Goal: Task Accomplishment & Management: Use online tool/utility

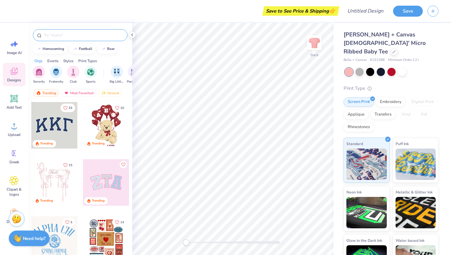
click at [66, 37] on input "text" at bounding box center [83, 35] width 80 height 6
type input "omega phi alpha"
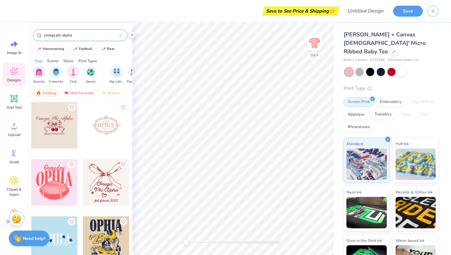
click at [59, 128] on div at bounding box center [54, 125] width 46 height 46
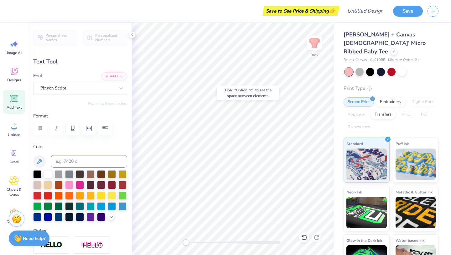
type input "3.86"
type input "0.45"
type input "6.76"
click at [64, 94] on div "Personalized Names Personalized Numbers Text Tool Add Font Font Pinyon Script S…" at bounding box center [80, 139] width 104 height 232
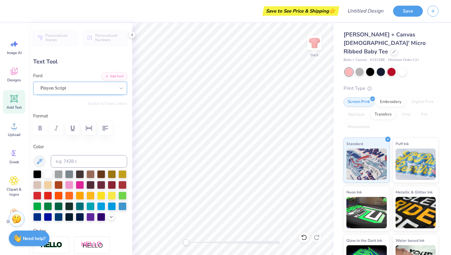
click at [62, 91] on div "Pinyon Script" at bounding box center [78, 88] width 76 height 10
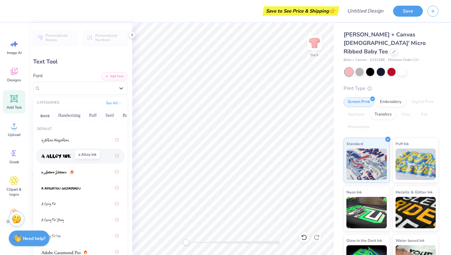
click at [62, 158] on img at bounding box center [55, 156] width 29 height 4
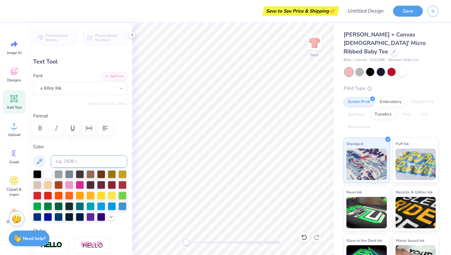
scroll to position [7, 0]
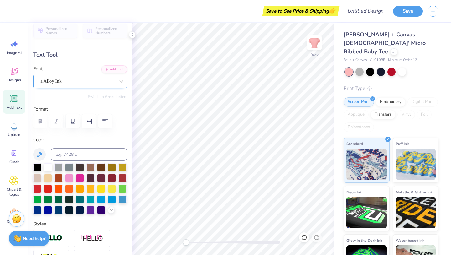
click at [82, 80] on div "a Alloy Ink" at bounding box center [78, 81] width 76 height 10
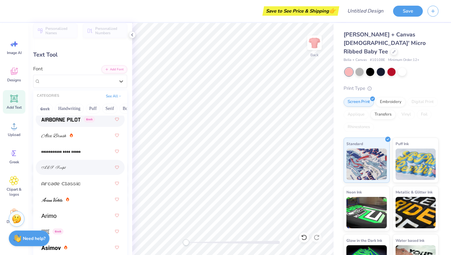
scroll to position [207, 0]
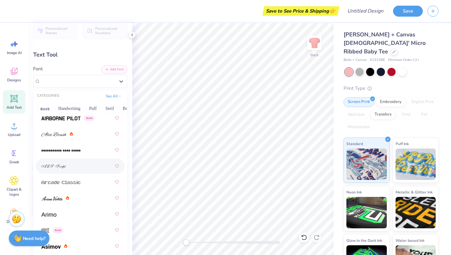
click at [70, 166] on div at bounding box center [80, 165] width 78 height 11
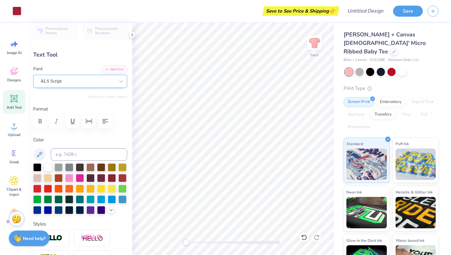
click at [94, 76] on div "ALS Script" at bounding box center [80, 81] width 94 height 13
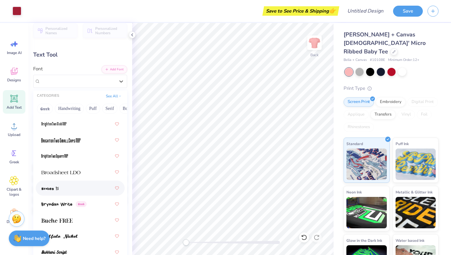
scroll to position [743, 0]
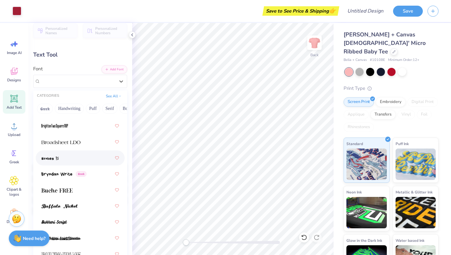
click at [71, 163] on div at bounding box center [80, 157] width 78 height 11
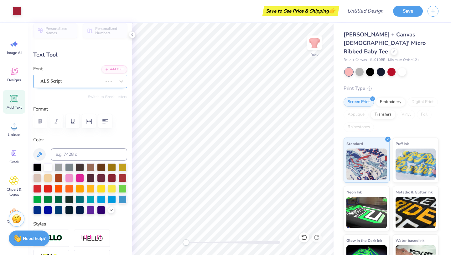
click at [79, 80] on div "ALS Script" at bounding box center [71, 81] width 63 height 10
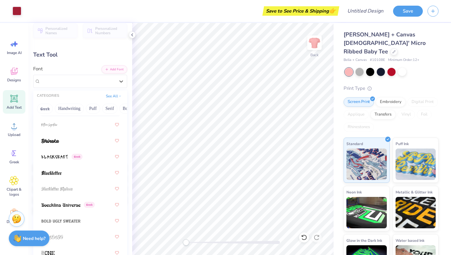
scroll to position [440, 0]
click at [70, 144] on div at bounding box center [80, 140] width 78 height 11
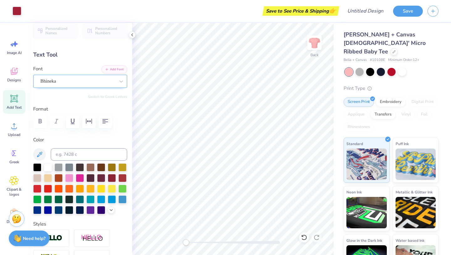
click at [78, 80] on div "Bhineka" at bounding box center [78, 81] width 76 height 10
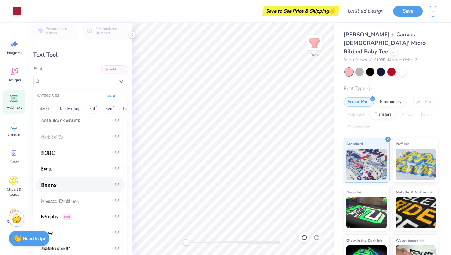
scroll to position [573, 0]
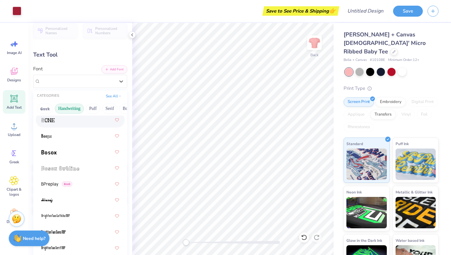
click at [69, 110] on button "Handwriting" at bounding box center [69, 108] width 29 height 10
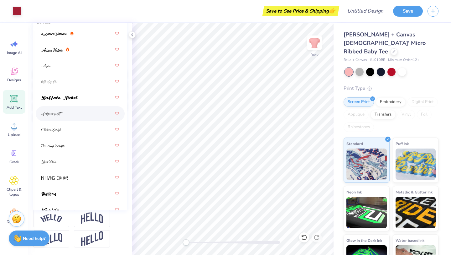
scroll to position [0, 0]
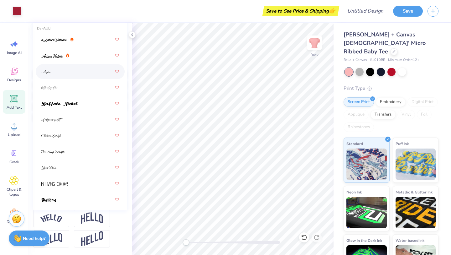
click at [60, 76] on div at bounding box center [80, 71] width 78 height 11
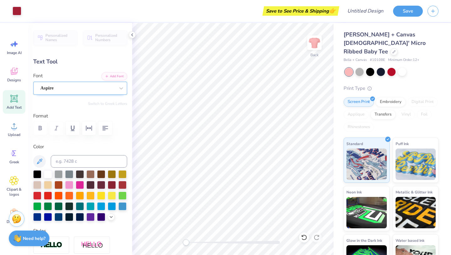
click at [96, 87] on div "Aspire" at bounding box center [78, 88] width 76 height 10
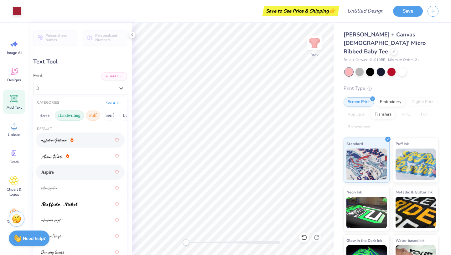
click at [92, 116] on button "Puff" at bounding box center [93, 115] width 14 height 10
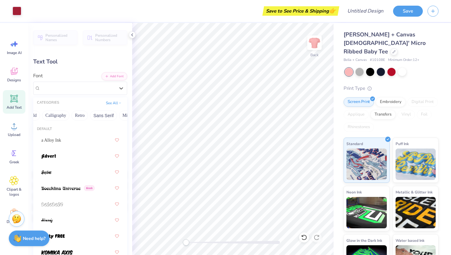
scroll to position [0, 93]
click at [59, 115] on button "Calligraphy" at bounding box center [57, 115] width 28 height 10
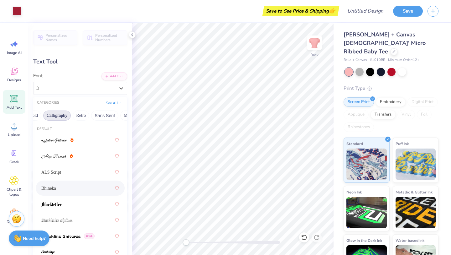
click at [70, 192] on div "Bhineka" at bounding box center [80, 187] width 78 height 11
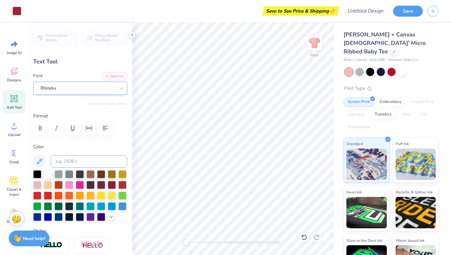
click at [90, 88] on div "Bhineka" at bounding box center [78, 88] width 76 height 10
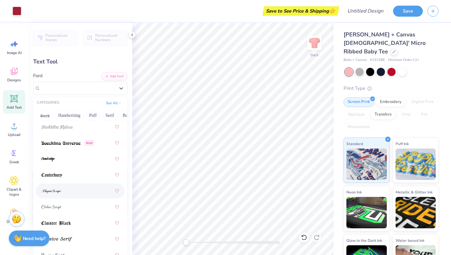
scroll to position [113, 0]
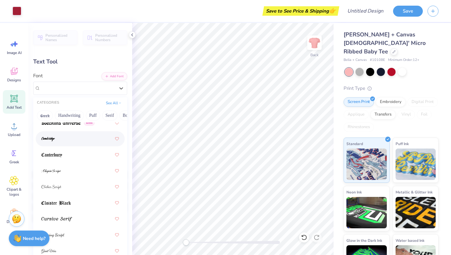
click at [65, 137] on div at bounding box center [80, 138] width 78 height 11
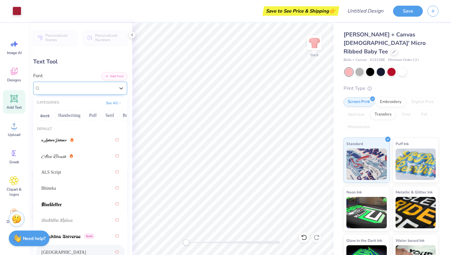
click at [78, 87] on div "Cambridge" at bounding box center [78, 88] width 76 height 10
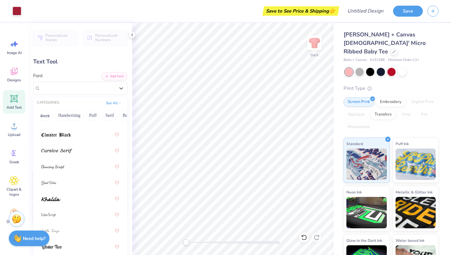
scroll to position [181, 0]
click at [76, 152] on div at bounding box center [80, 150] width 78 height 11
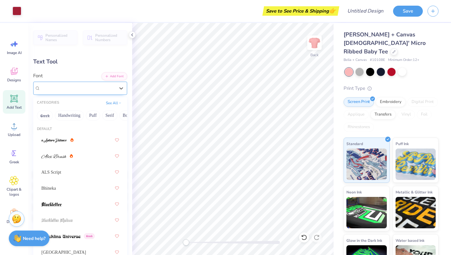
click at [89, 86] on div "Cursive Serif" at bounding box center [78, 88] width 76 height 10
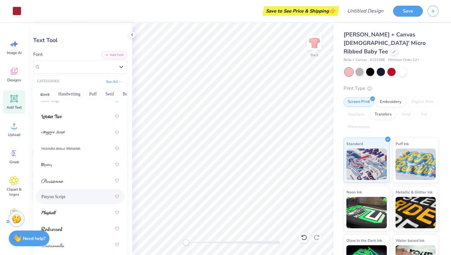
scroll to position [22, 0]
click at [70, 207] on div at bounding box center [80, 211] width 78 height 11
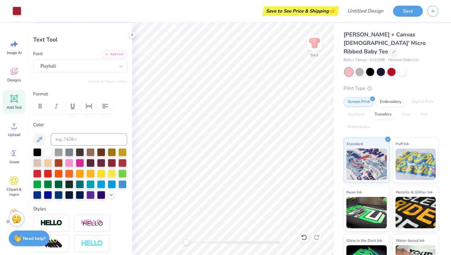
type input "8.21"
type input "1.20"
type textarea "omega phi alpha"
type input "7.35"
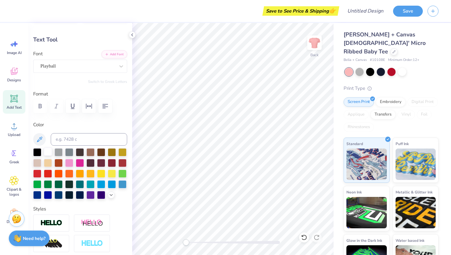
click at [47, 149] on div at bounding box center [48, 151] width 8 height 8
click at [37, 149] on div at bounding box center [37, 151] width 8 height 8
click at [49, 149] on div at bounding box center [48, 151] width 8 height 8
click at [381, 67] on div at bounding box center [381, 71] width 8 height 8
click at [11, 191] on span "Clipart & logos" at bounding box center [14, 192] width 21 height 10
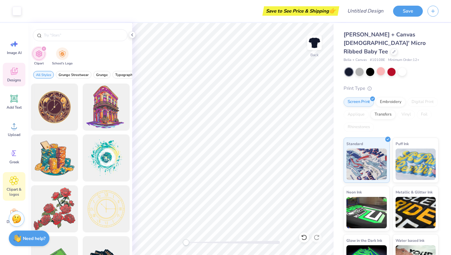
click at [14, 69] on icon at bounding box center [14, 71] width 7 height 7
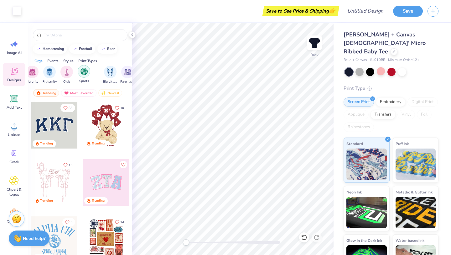
scroll to position [0, 7]
click at [35, 68] on img "filter for Sorority" at bounding box center [31, 71] width 7 height 7
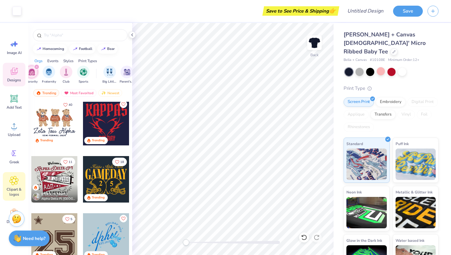
scroll to position [20, 0]
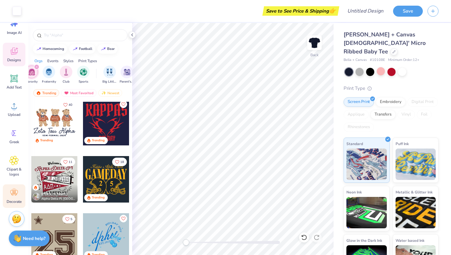
click at [11, 188] on icon at bounding box center [13, 192] width 9 height 9
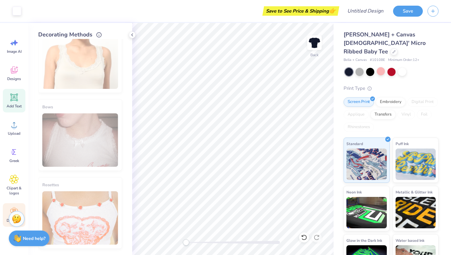
scroll to position [0, 0]
click at [14, 79] on span "Designs" at bounding box center [14, 79] width 14 height 5
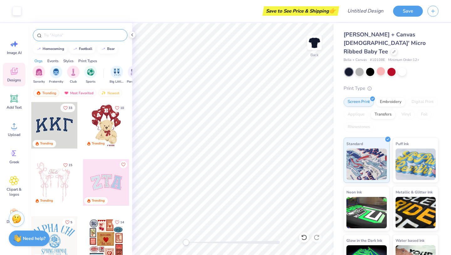
click at [65, 35] on input "text" at bounding box center [83, 35] width 80 height 6
type input "cherry"
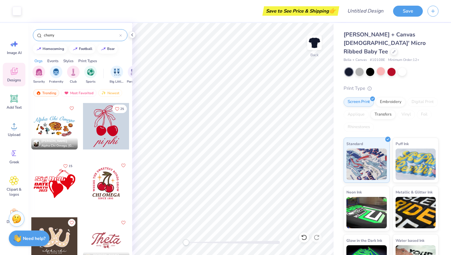
scroll to position [55, 0]
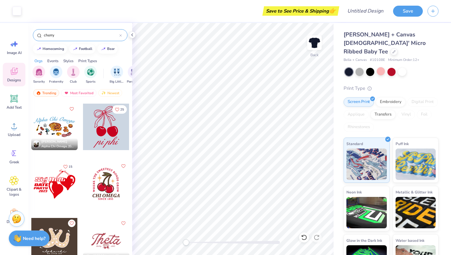
click at [107, 124] on div at bounding box center [106, 126] width 46 height 46
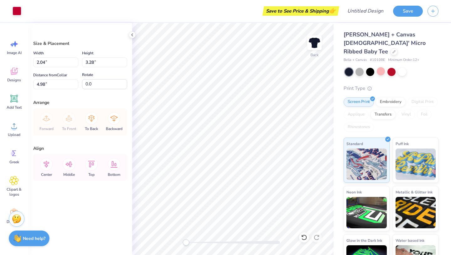
type input "2.04"
type input "3.28"
type input "4.98"
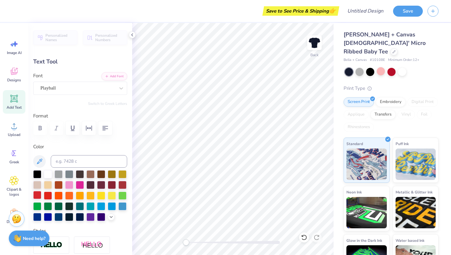
click at [38, 194] on div at bounding box center [37, 195] width 8 height 8
click at [51, 196] on div at bounding box center [48, 195] width 8 height 8
click at [50, 196] on div at bounding box center [48, 195] width 8 height 8
click at [381, 67] on div at bounding box center [381, 71] width 8 height 8
click at [34, 195] on div at bounding box center [37, 195] width 8 height 8
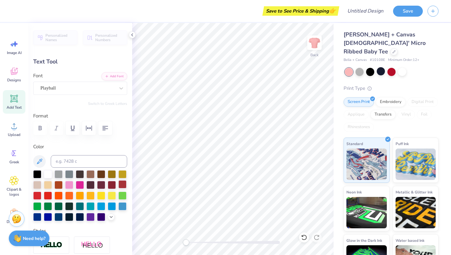
click at [119, 180] on div at bounding box center [122, 184] width 8 height 8
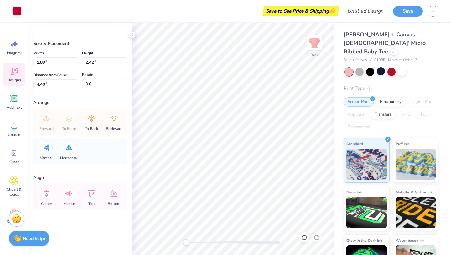
click at [19, 69] on div "Designs" at bounding box center [14, 75] width 23 height 24
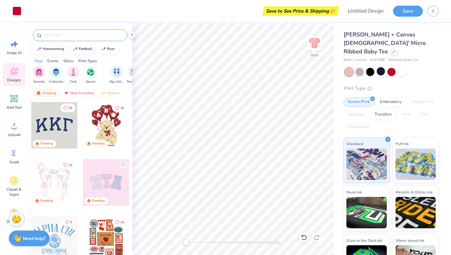
click at [50, 35] on input "text" at bounding box center [83, 35] width 80 height 6
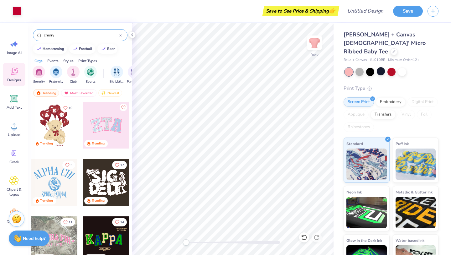
type input "cherry"
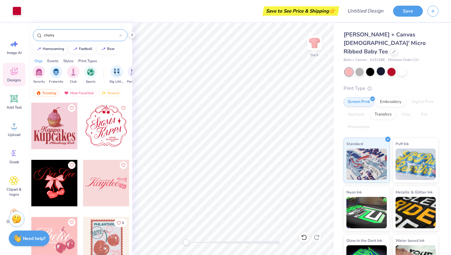
scroll to position [445, 0]
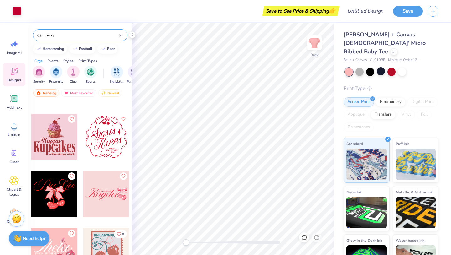
click at [100, 141] on div at bounding box center [106, 136] width 46 height 46
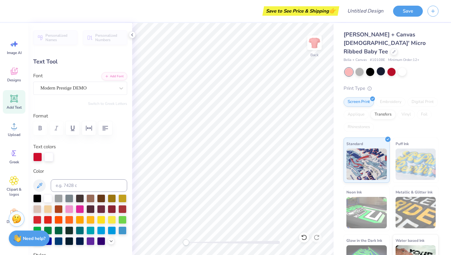
scroll to position [0, 0]
type textarea "Omega"
type input "4.58"
type input "2.22"
type input "4.53"
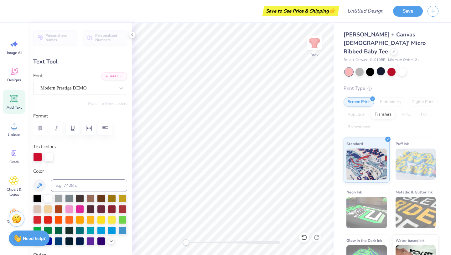
type textarea "Phi"
type input "0.0"
type input "2.14"
type input "0.24"
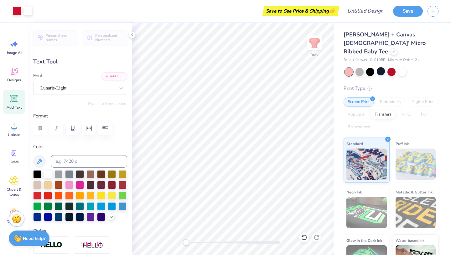
type input "6.62"
type input "1.09"
type input "6.40"
type input "0.63"
type input "0.23"
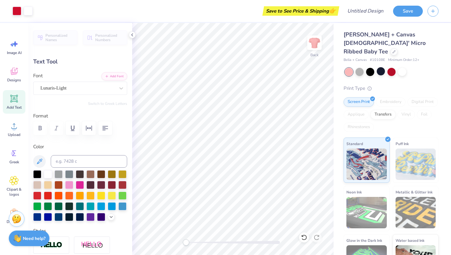
type input "7.00"
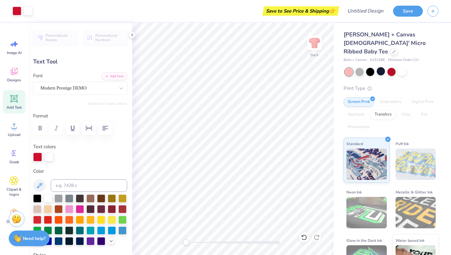
type input "3.12"
type input "2.12"
type input "4.50"
type input "-14.9"
type input "4.46"
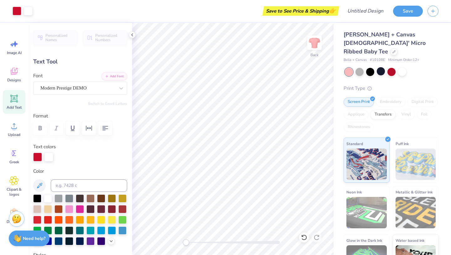
type input "-14.9"
type textarea "alpha"
type input "0.0"
type input "4.04"
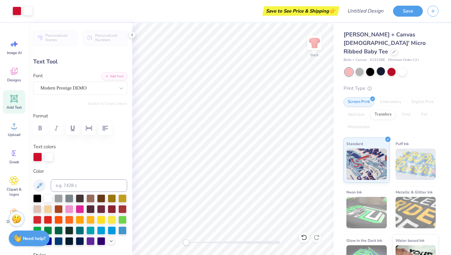
type input "1.94"
type input "3.30"
type input "-14.9"
type input "3.12"
type input "2.12"
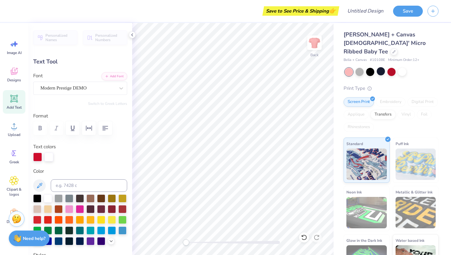
type input "4.46"
type input "3.83"
type input "1.88"
type input "5.83"
type input "3.12"
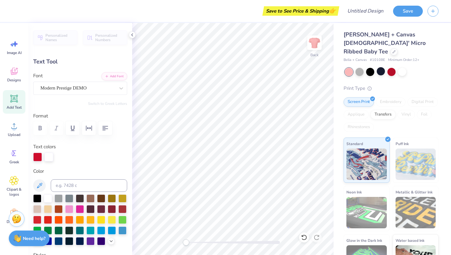
type input "2.12"
type input "3.97"
type input "0.0"
type input "4.46"
type input "0.0"
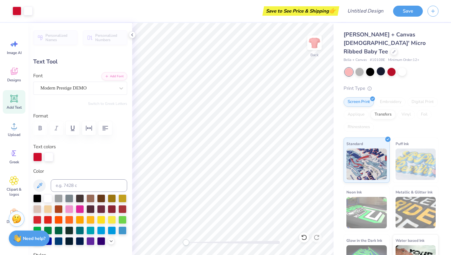
type input "3.83"
type input "1.88"
type input "5.52"
type input "-14.9"
type input "4.04"
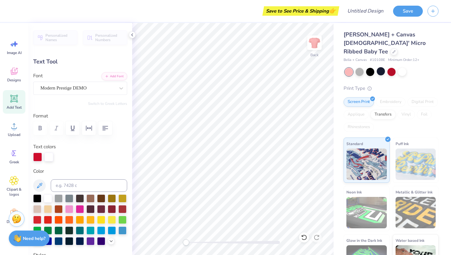
type input "1.94"
type input "3.00"
type input "3.12"
type input "2.12"
type input "4.34"
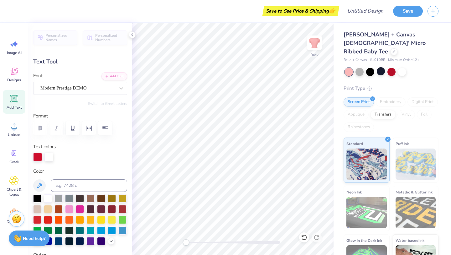
type input "3.83"
type input "1.88"
type input "5.52"
type input "4.18"
type input "2.05"
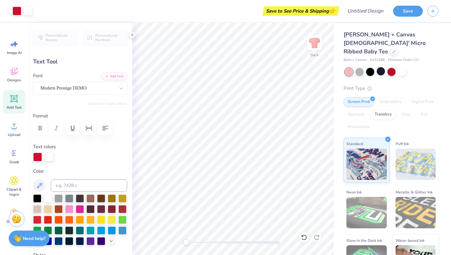
type input "5.43"
type input "0.0"
click at [134, 34] on icon at bounding box center [132, 34] width 5 height 5
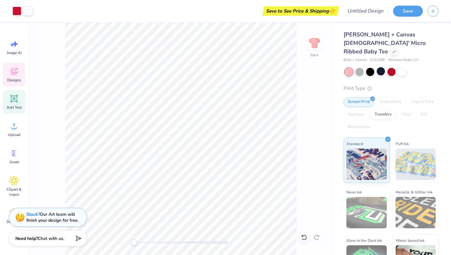
click at [11, 75] on icon at bounding box center [13, 70] width 9 height 9
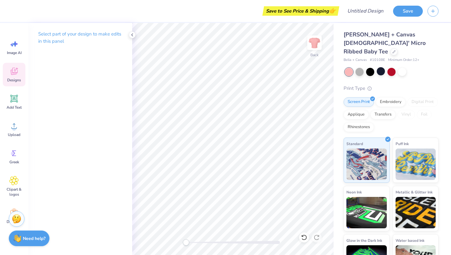
click at [18, 74] on icon at bounding box center [13, 70] width 9 height 9
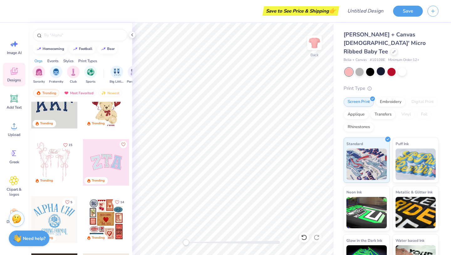
scroll to position [24, 0]
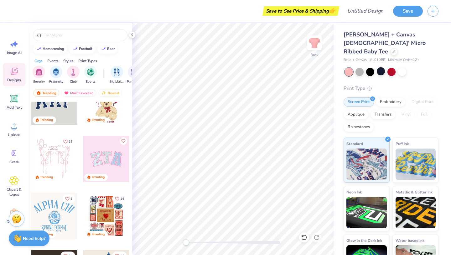
click at [103, 154] on div at bounding box center [106, 158] width 46 height 46
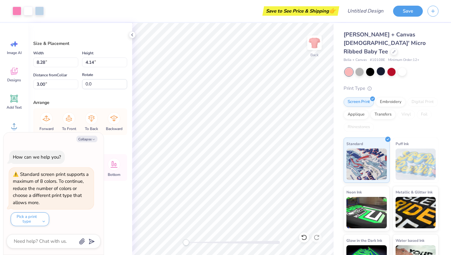
click at [110, 215] on div "Size & Placement Width 8.28 8.28 " Height 4.14 4.14 " Distance from Collar 3.00…" at bounding box center [80, 139] width 104 height 232
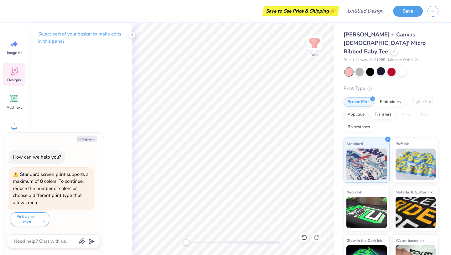
click at [9, 74] on icon at bounding box center [13, 70] width 9 height 9
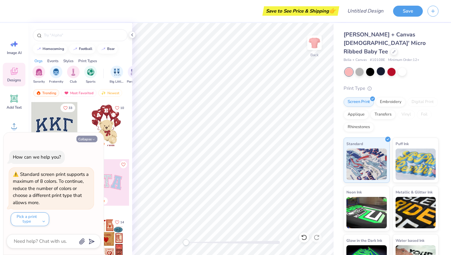
click at [93, 138] on icon "button" at bounding box center [94, 139] width 4 height 4
type textarea "x"
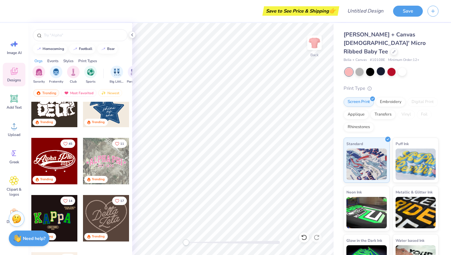
scroll to position [195, 0]
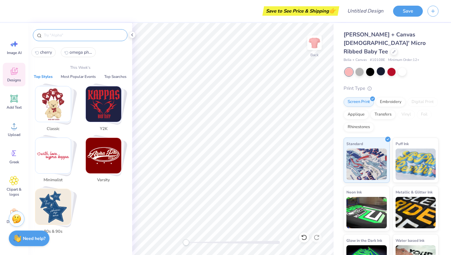
click at [80, 36] on input "text" at bounding box center [83, 35] width 80 height 6
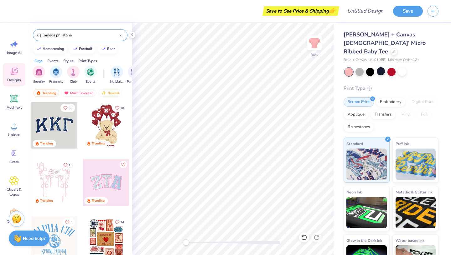
type input "omega phi alpha"
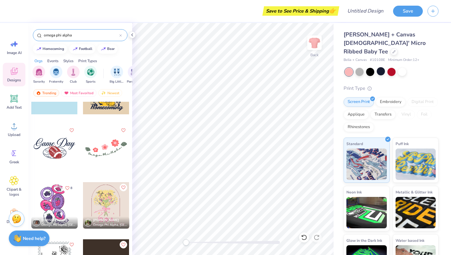
scroll to position [148, 0]
click at [104, 154] on div at bounding box center [106, 148] width 46 height 46
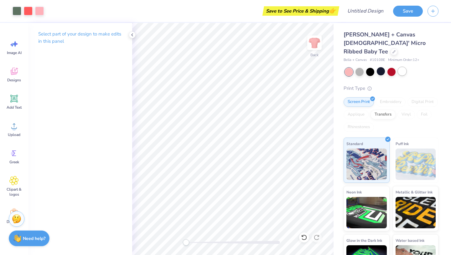
click at [400, 67] on div at bounding box center [402, 71] width 8 height 8
click at [12, 77] on div "Designs" at bounding box center [14, 75] width 23 height 24
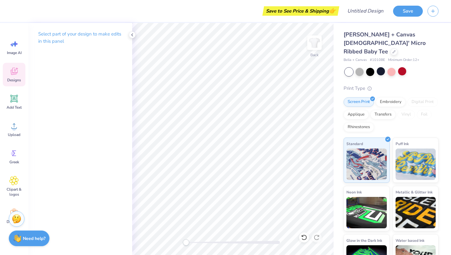
click at [22, 72] on div "Designs" at bounding box center [14, 75] width 23 height 24
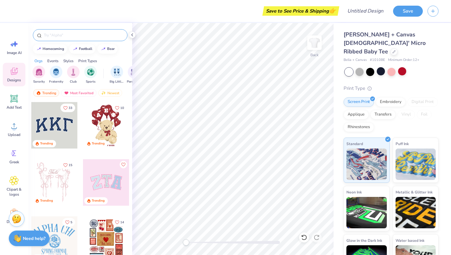
click at [65, 30] on div at bounding box center [80, 35] width 95 height 12
click at [64, 32] on div at bounding box center [80, 35] width 95 height 12
click at [60, 35] on input "text" at bounding box center [83, 35] width 80 height 6
type input "ophia"
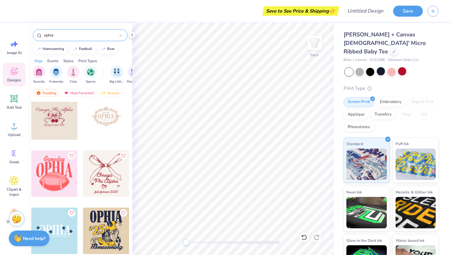
scroll to position [1, 0]
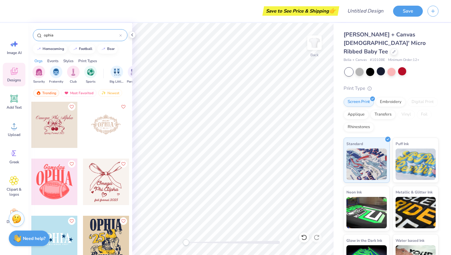
click at [83, 131] on div at bounding box center [59, 124] width 46 height 46
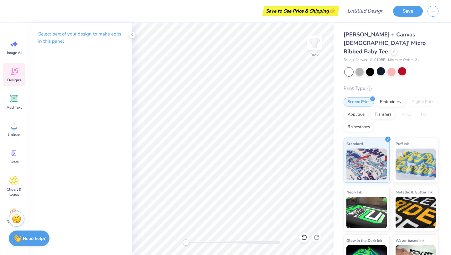
click at [13, 72] on icon at bounding box center [14, 71] width 7 height 7
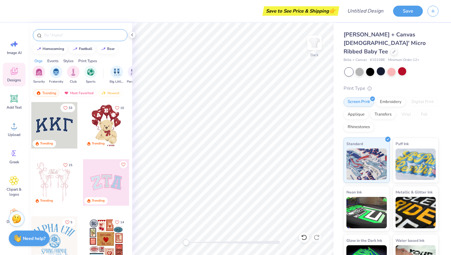
click at [75, 36] on input "text" at bounding box center [83, 35] width 80 height 6
type input "ophia"
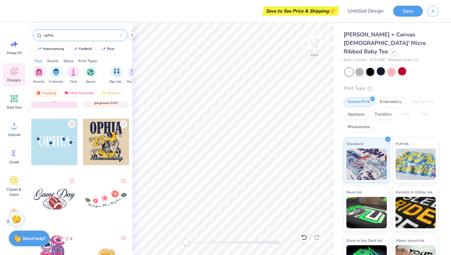
scroll to position [109, 0]
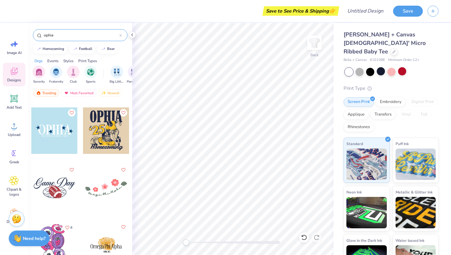
click at [61, 238] on div at bounding box center [54, 244] width 46 height 46
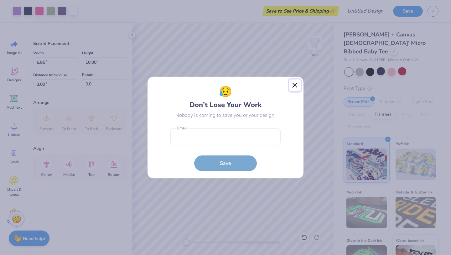
click at [296, 85] on button "Close" at bounding box center [295, 85] width 12 height 12
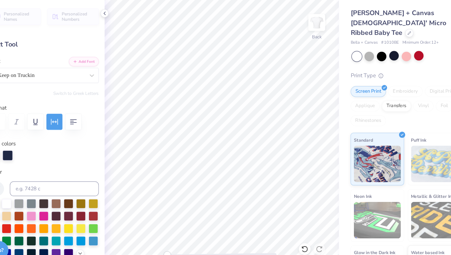
scroll to position [0, 1]
type textarea "TO YOU"
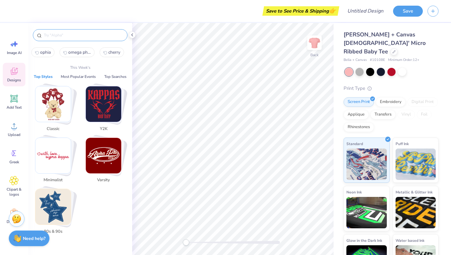
click at [80, 34] on input "text" at bounding box center [83, 35] width 80 height 6
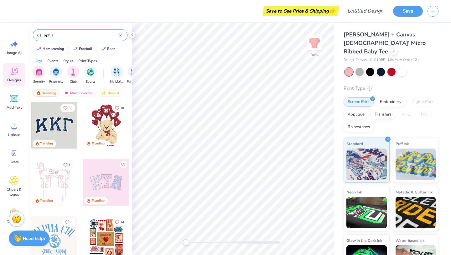
type input "ophia"
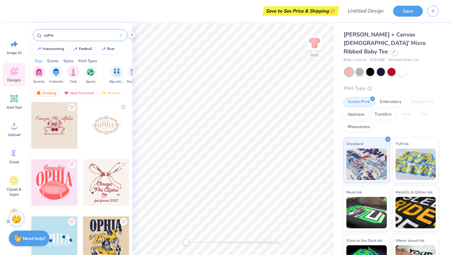
scroll to position [109, 0]
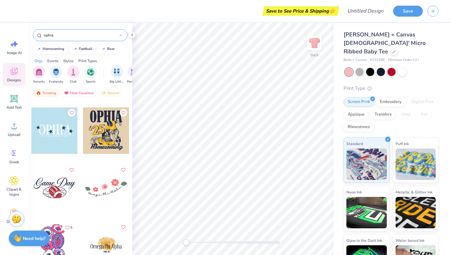
click at [106, 237] on div at bounding box center [106, 244] width 46 height 46
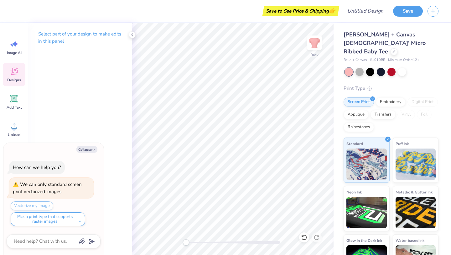
click at [12, 69] on icon at bounding box center [13, 70] width 9 height 9
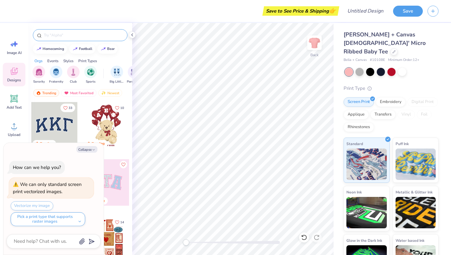
type textarea "x"
click at [75, 36] on input "text" at bounding box center [83, 35] width 80 height 6
type input "ophia"
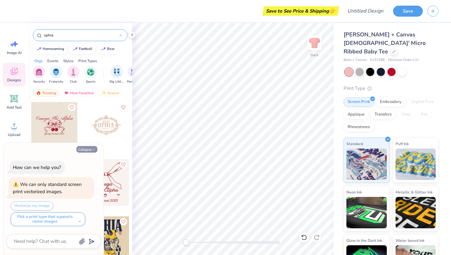
click at [92, 149] on icon "button" at bounding box center [94, 150] width 4 height 4
type textarea "x"
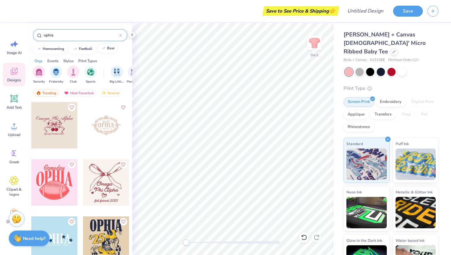
click at [108, 47] on div "bear" at bounding box center [111, 47] width 8 height 3
type input "bear"
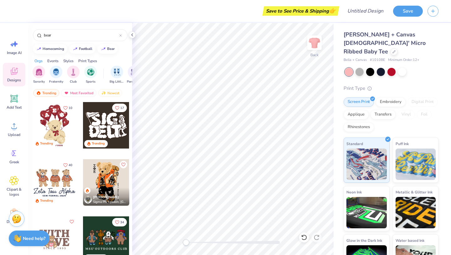
click at [59, 129] on div at bounding box center [54, 125] width 46 height 46
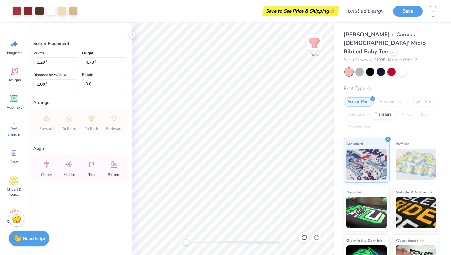
type input "5.36"
type input "7.65"
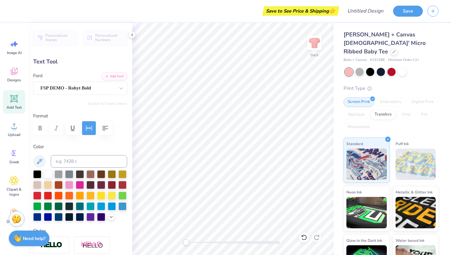
scroll to position [0, 0]
type textarea "B"
type textarea "e"
type textarea "EST. 1957"
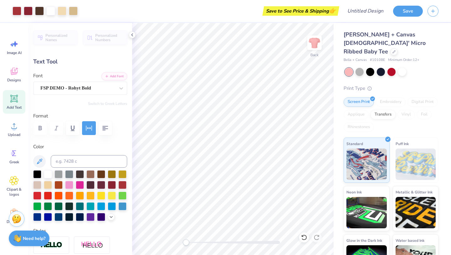
type input "1.80"
type textarea "EST. 1967"
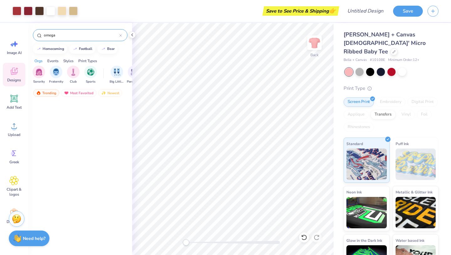
scroll to position [420, 0]
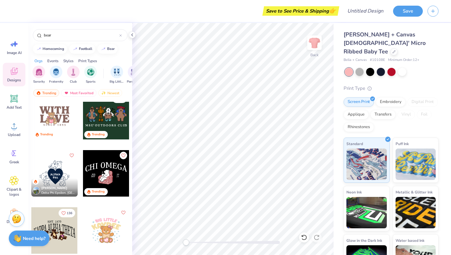
scroll to position [200, 0]
